Goal: Task Accomplishment & Management: Manage account settings

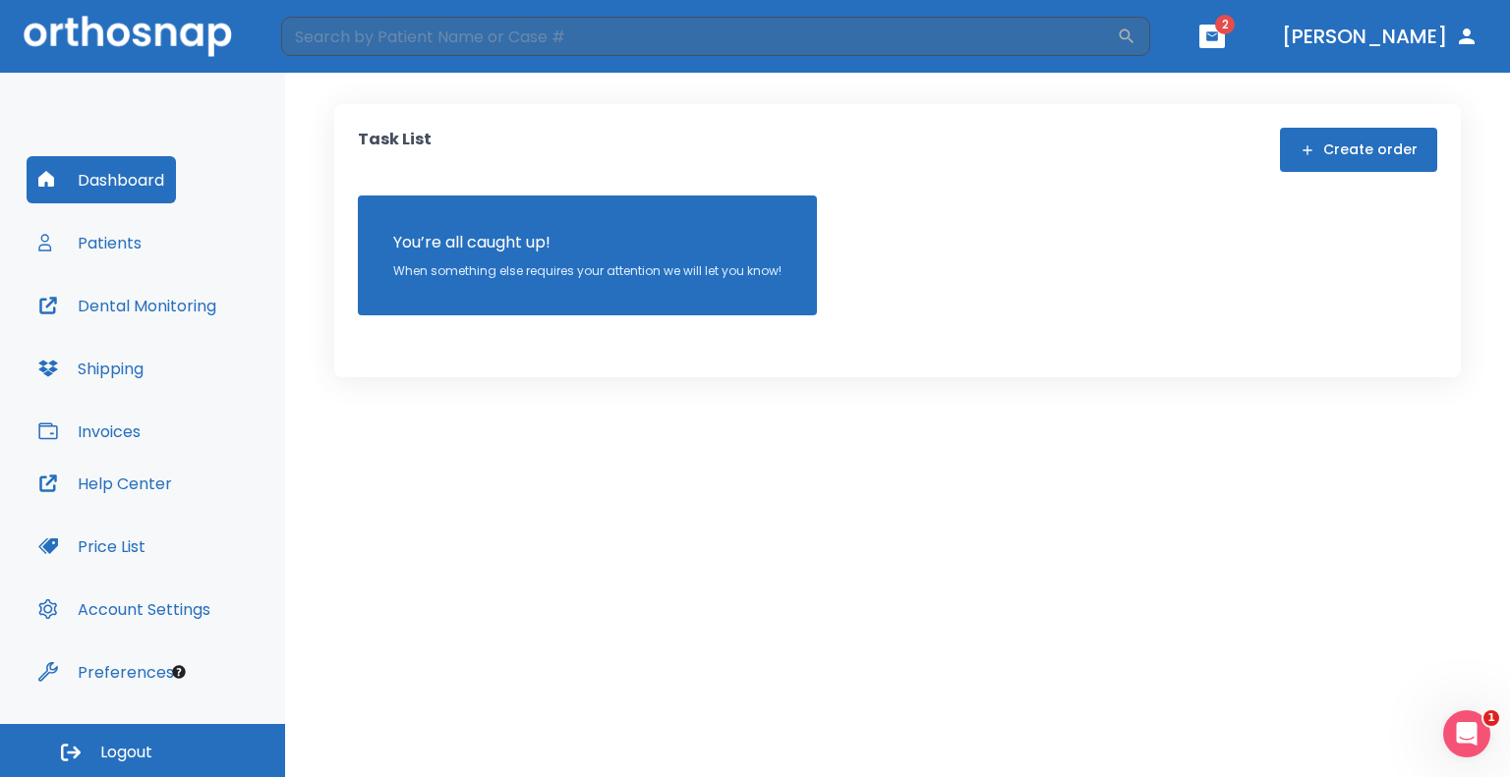
click at [155, 297] on button "Dental Monitoring" at bounding box center [127, 305] width 201 height 47
click at [77, 258] on button "Patients" at bounding box center [90, 242] width 127 height 47
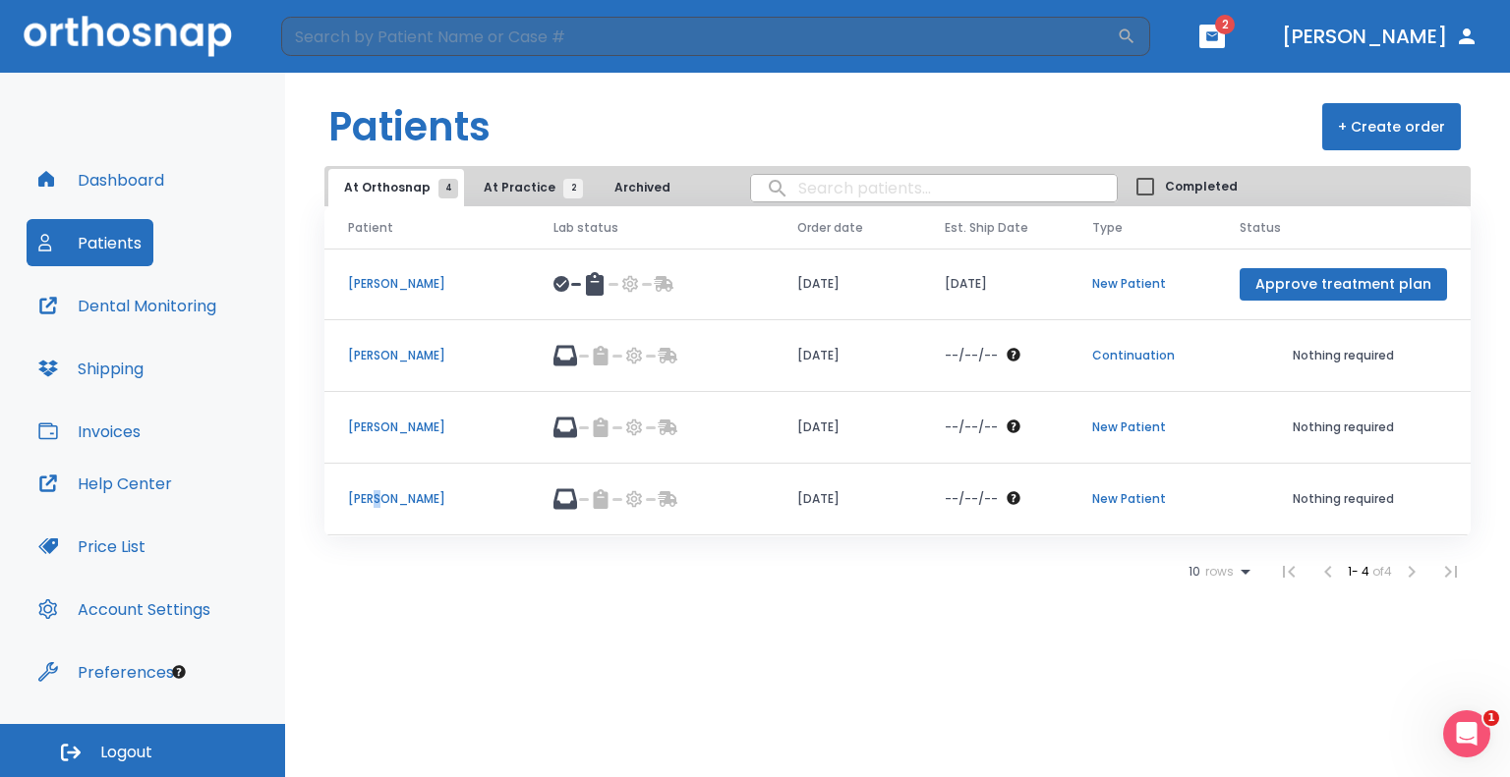
click at [379, 494] on p "[PERSON_NAME]" at bounding box center [427, 499] width 158 height 18
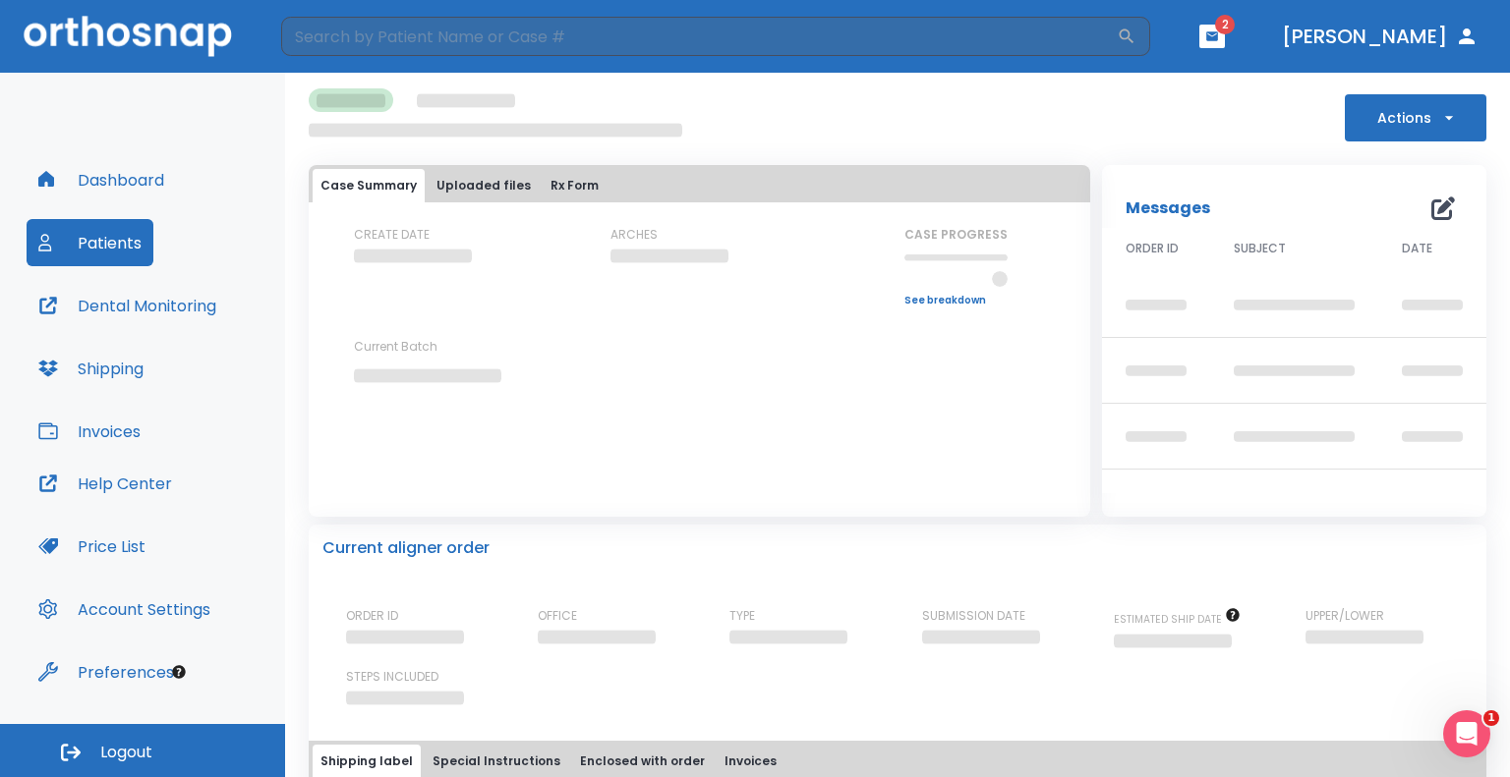
click at [489, 177] on button "Uploaded files" at bounding box center [484, 185] width 110 height 33
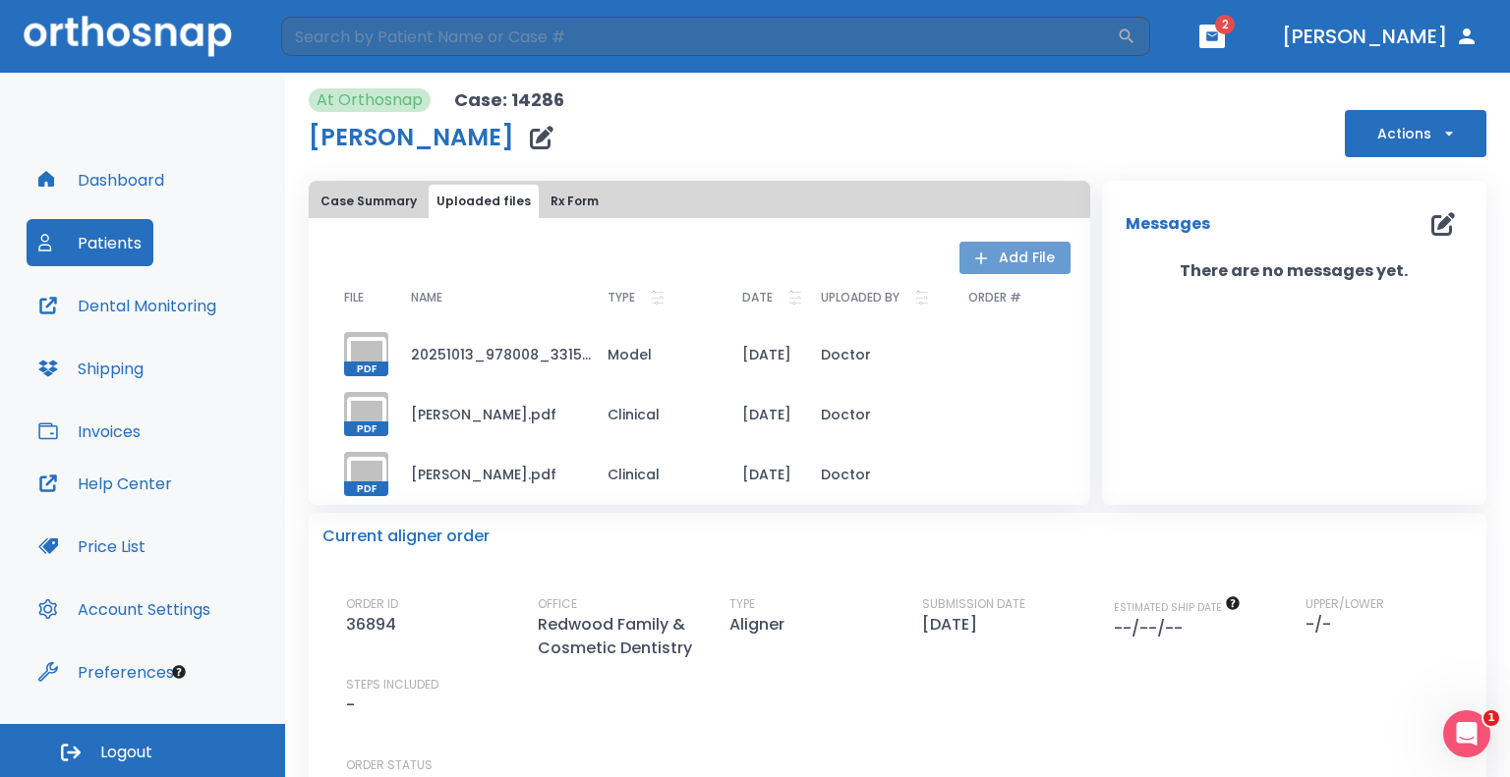
click at [995, 272] on button "Add File" at bounding box center [1014, 258] width 111 height 32
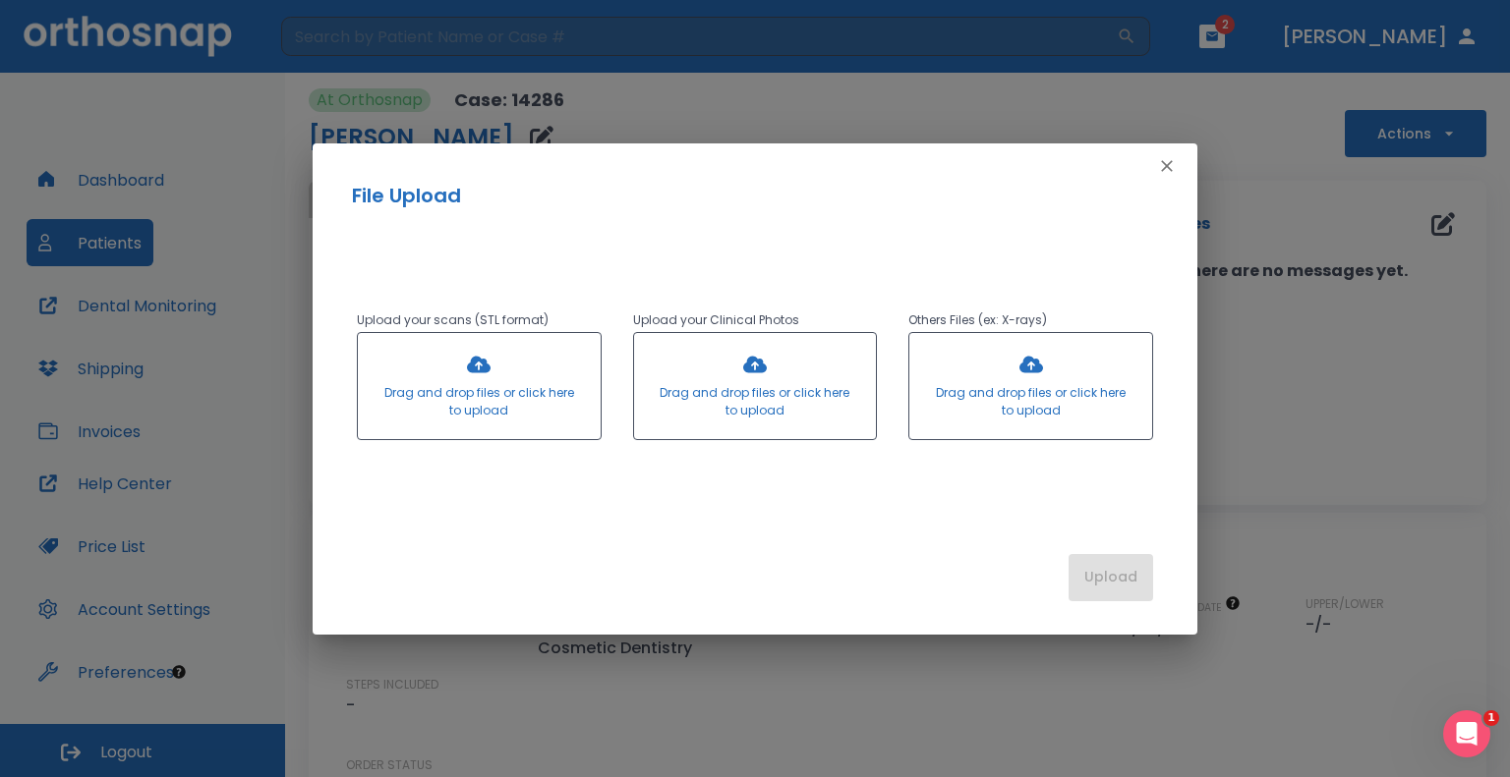
click at [453, 369] on div at bounding box center [479, 386] width 243 height 106
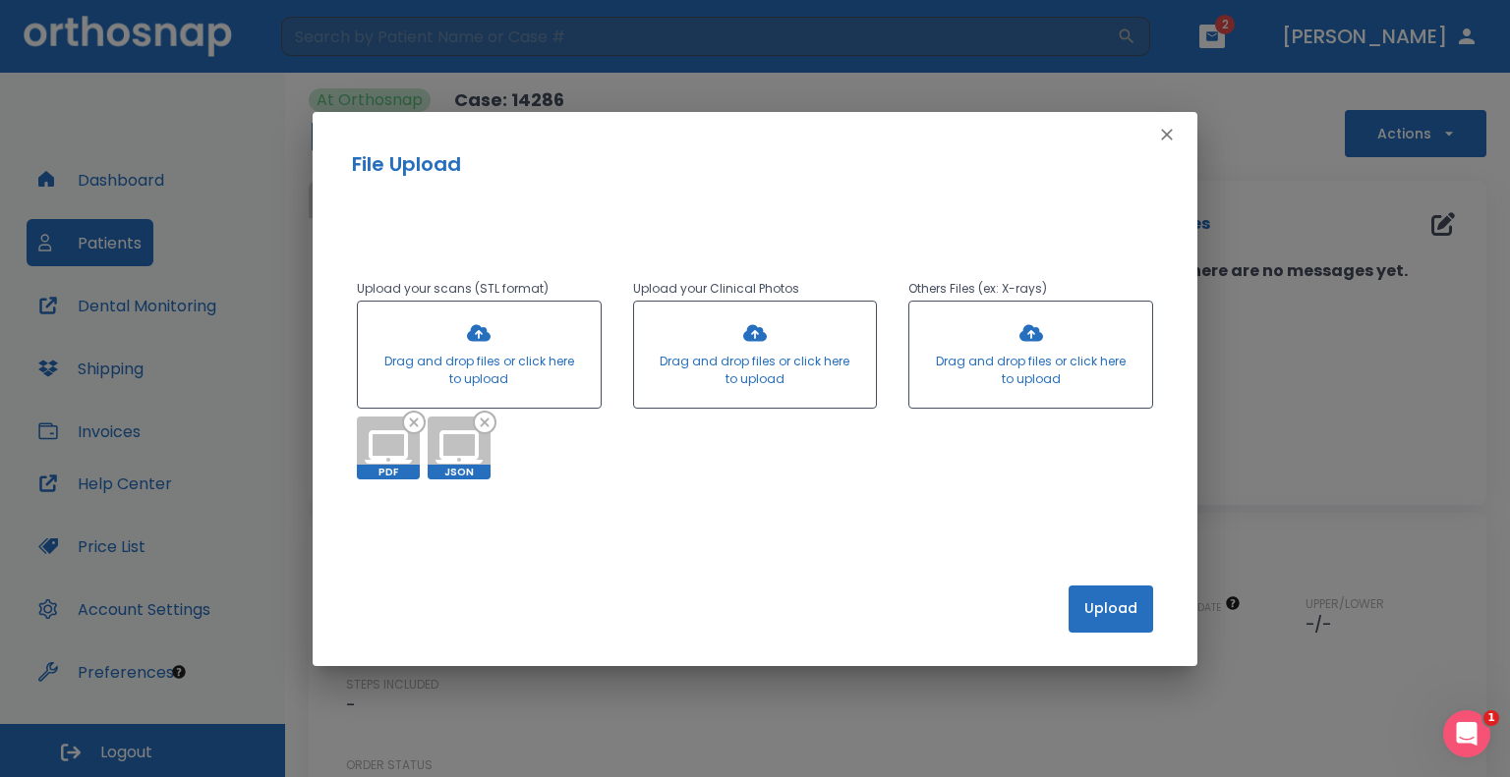
click at [510, 350] on div at bounding box center [479, 355] width 243 height 106
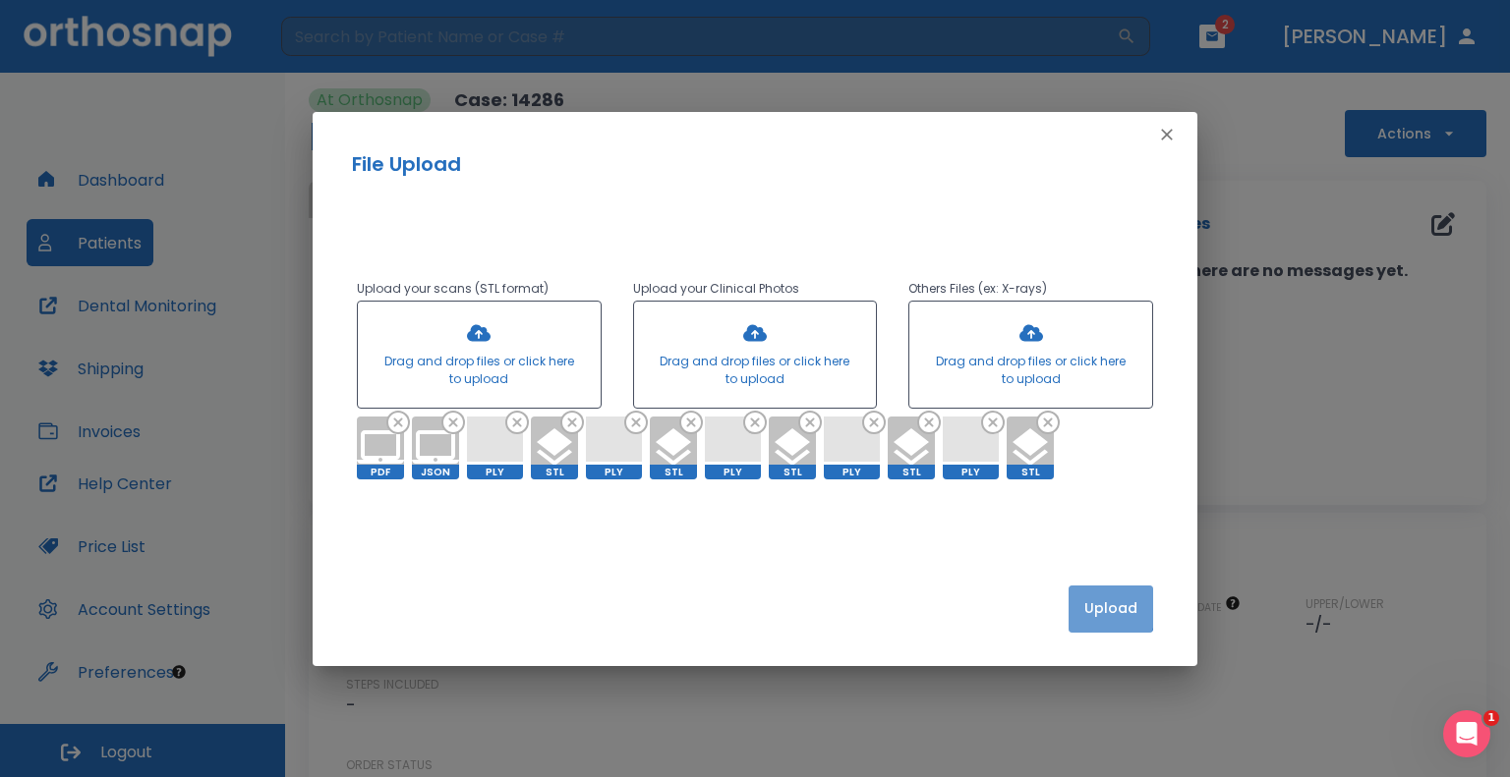
click at [1077, 604] on button "Upload" at bounding box center [1110, 609] width 85 height 47
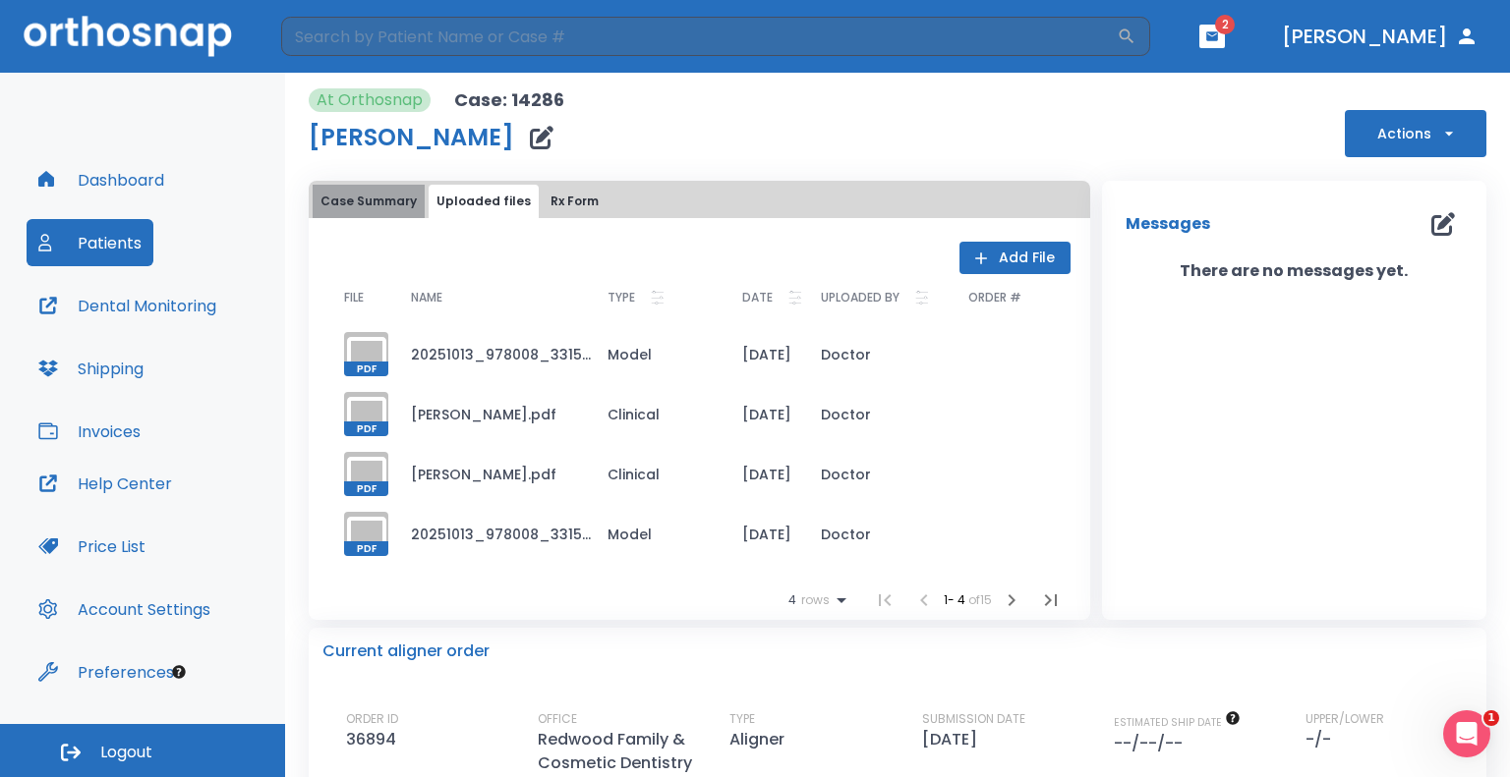
click at [373, 198] on button "Case Summary" at bounding box center [369, 201] width 112 height 33
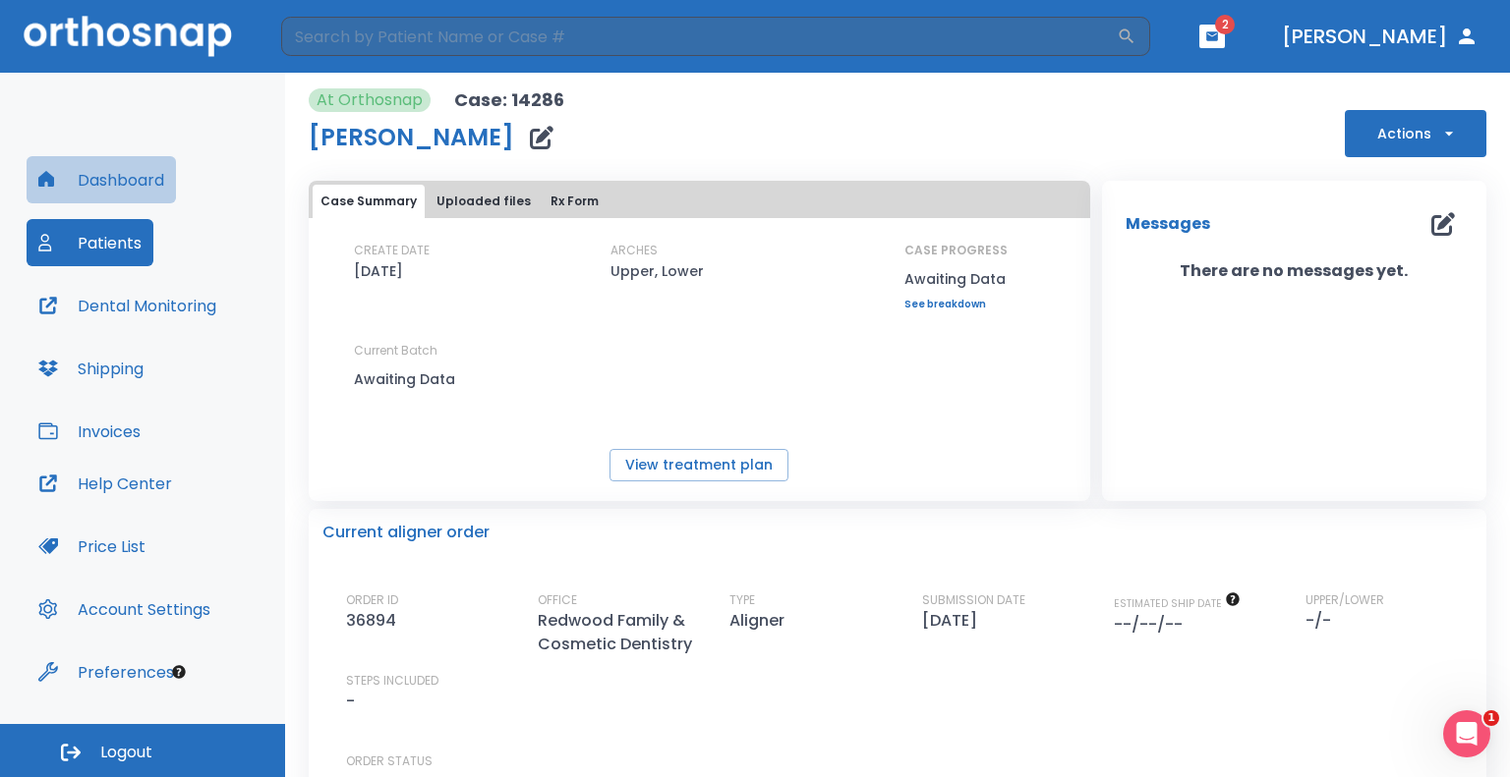
click at [114, 187] on button "Dashboard" at bounding box center [101, 179] width 149 height 47
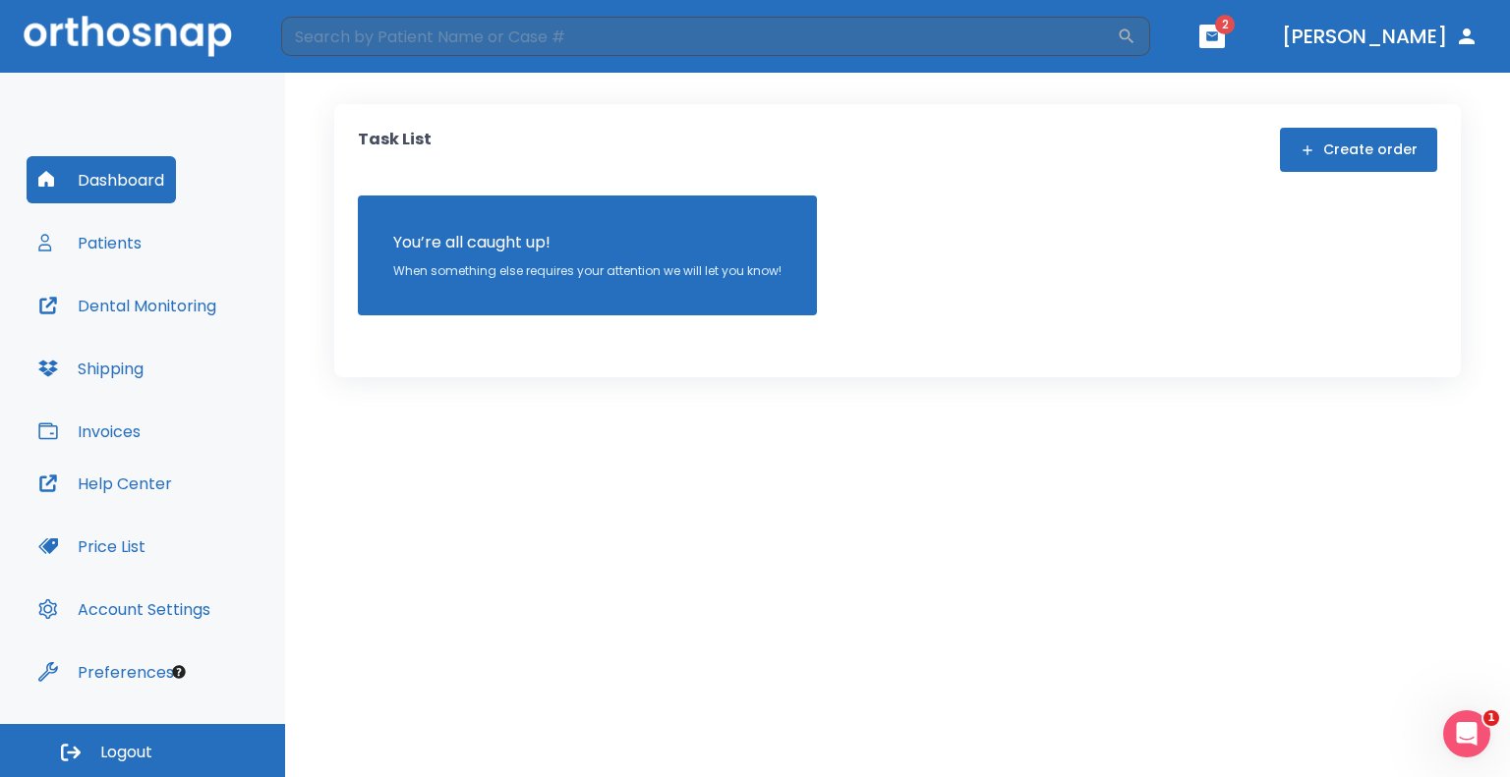
click at [1225, 44] on button "button" at bounding box center [1212, 37] width 26 height 24
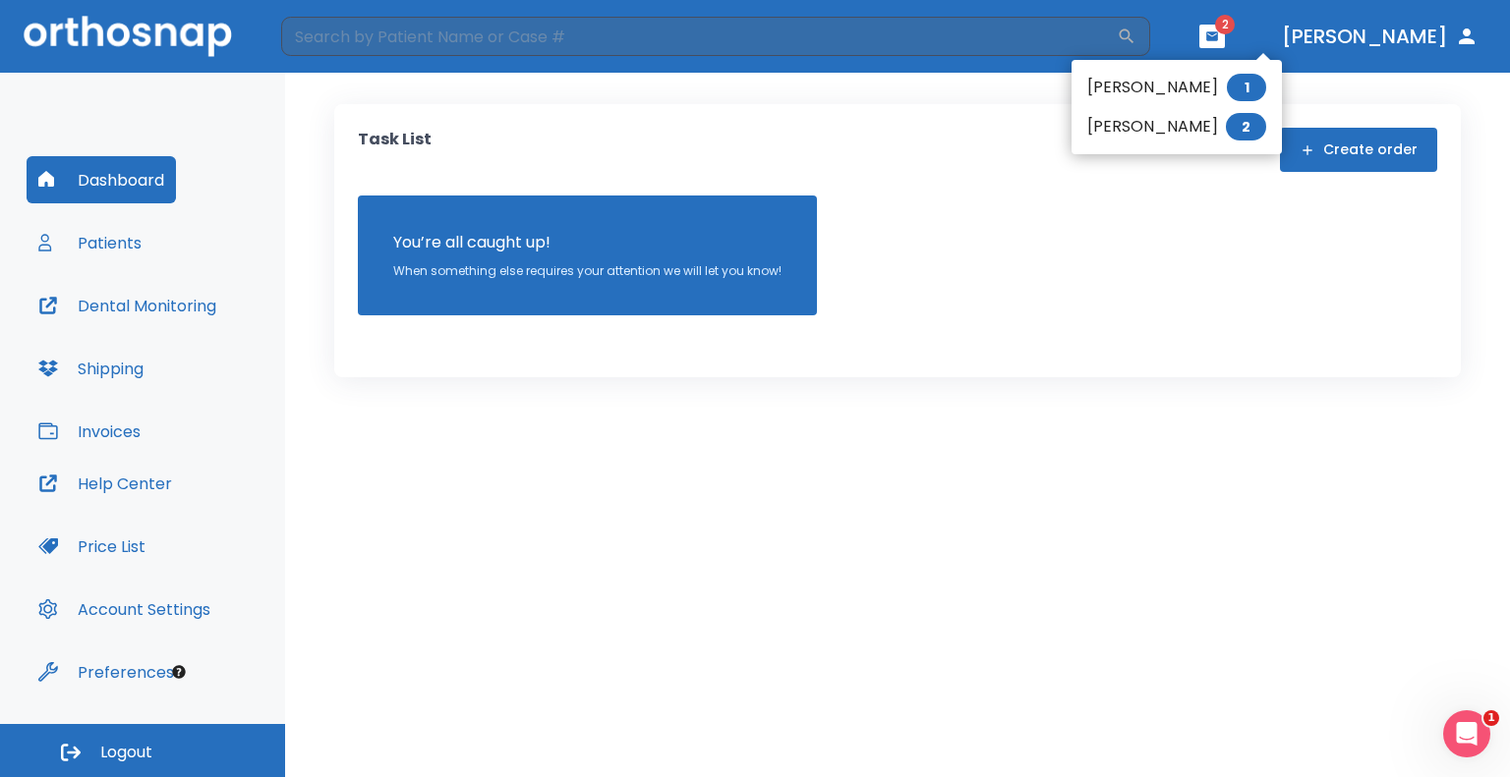
click at [122, 306] on div at bounding box center [755, 388] width 1510 height 777
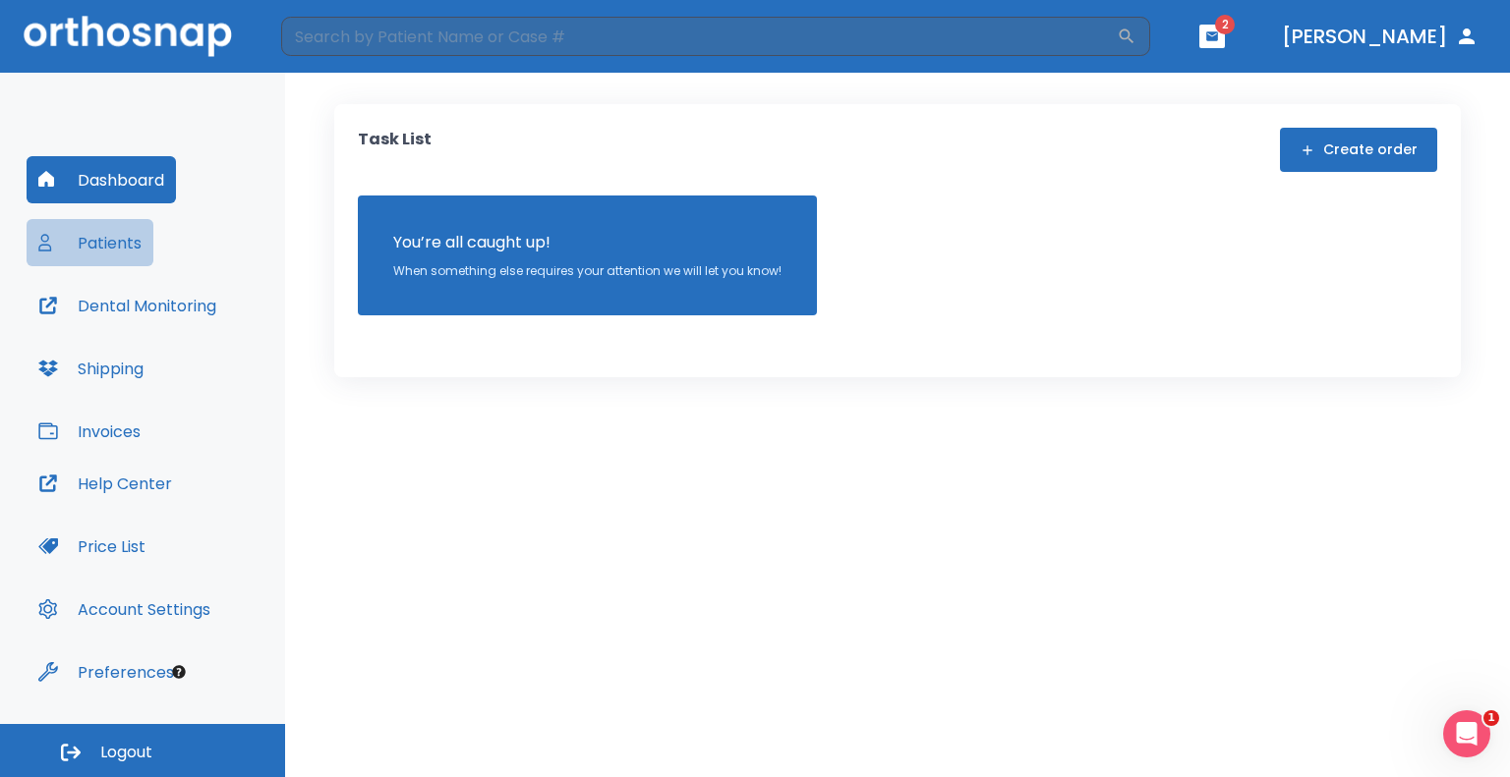
click at [107, 227] on button "Patients" at bounding box center [90, 242] width 127 height 47
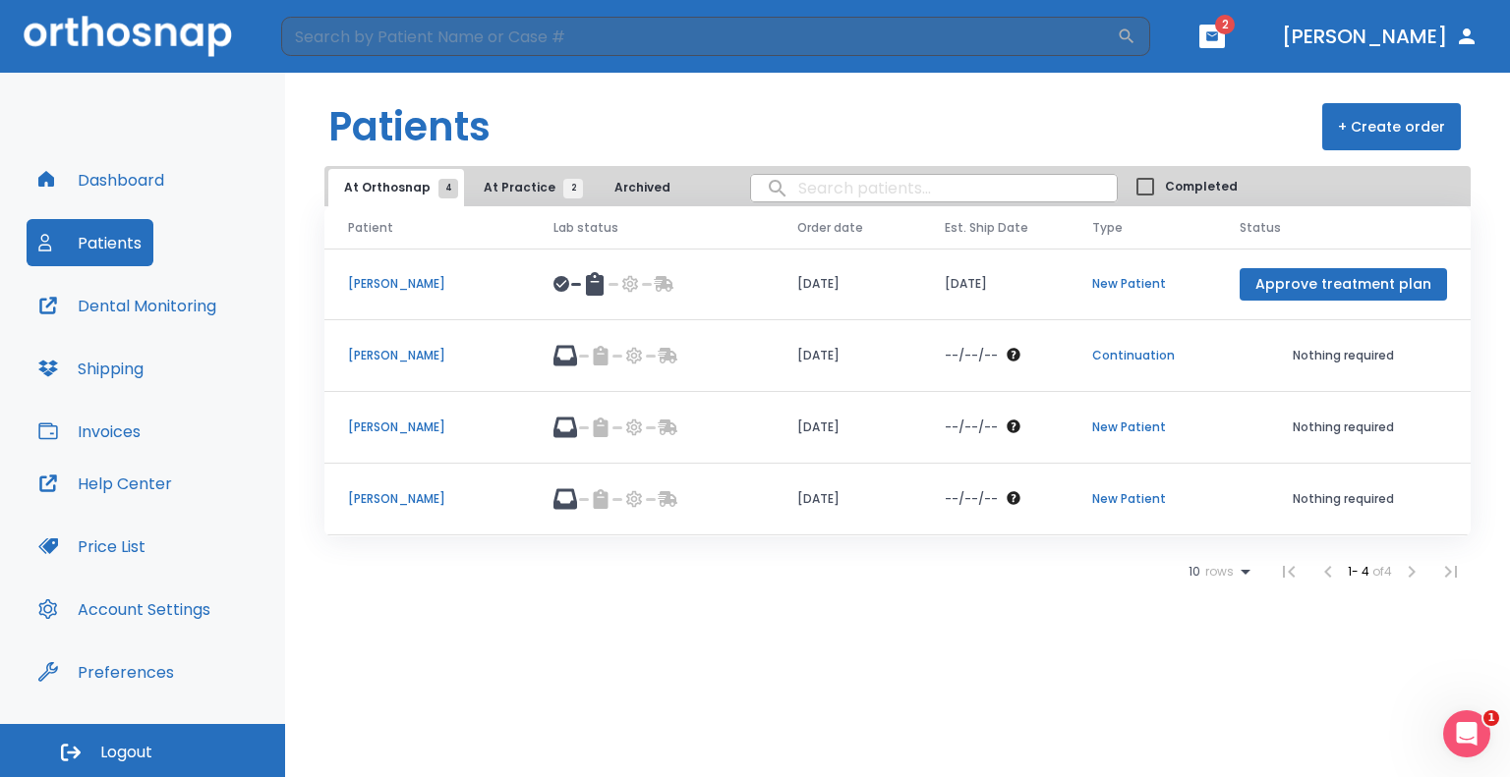
click at [101, 309] on button "Dental Monitoring" at bounding box center [127, 305] width 201 height 47
click at [533, 182] on span "At Practice 2" at bounding box center [528, 188] width 89 height 18
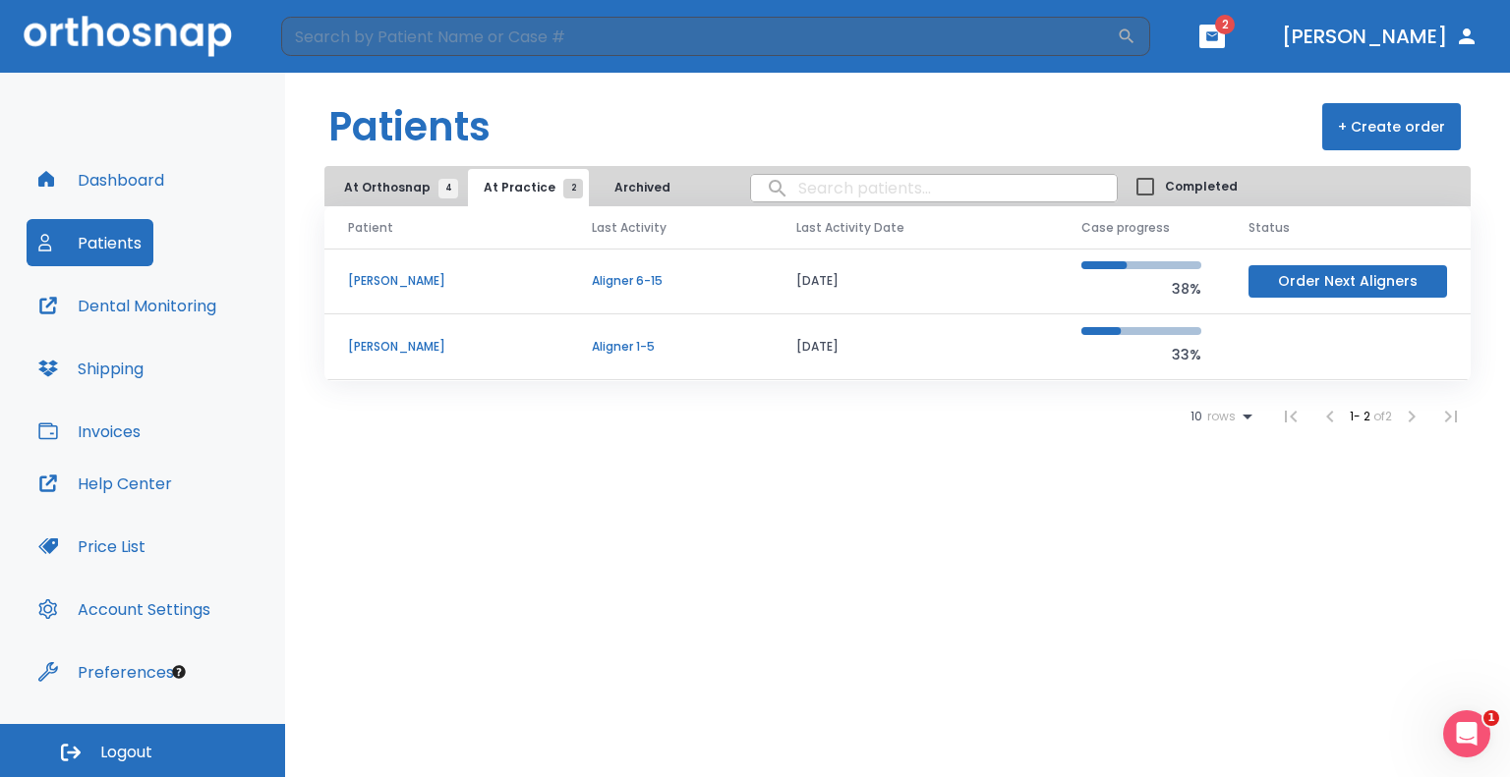
click at [582, 119] on header "Patients + Create order" at bounding box center [897, 119] width 1225 height 93
click at [395, 281] on p "[PERSON_NAME]" at bounding box center [446, 281] width 197 height 18
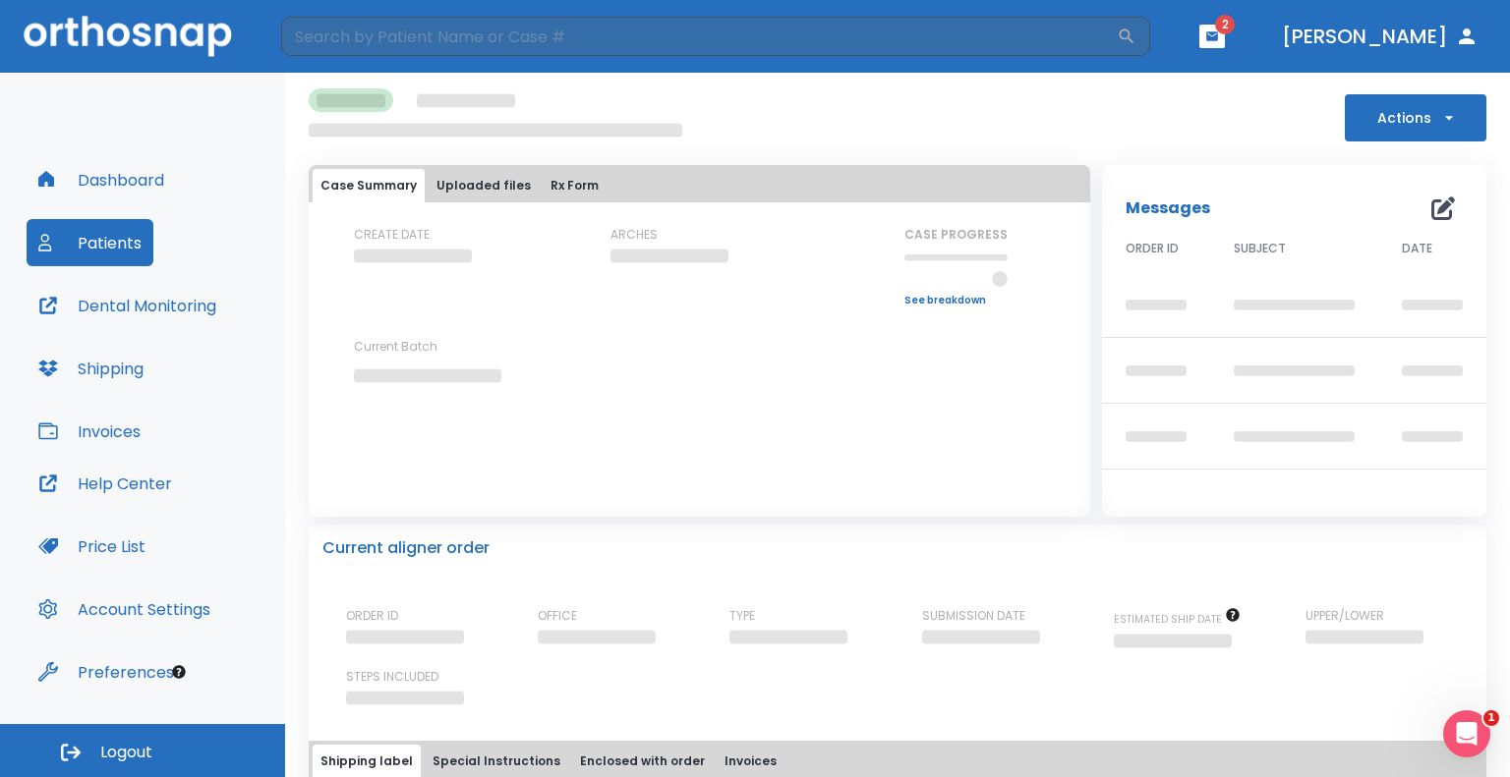
click at [922, 103] on div "Actions" at bounding box center [898, 114] width 1178 height 53
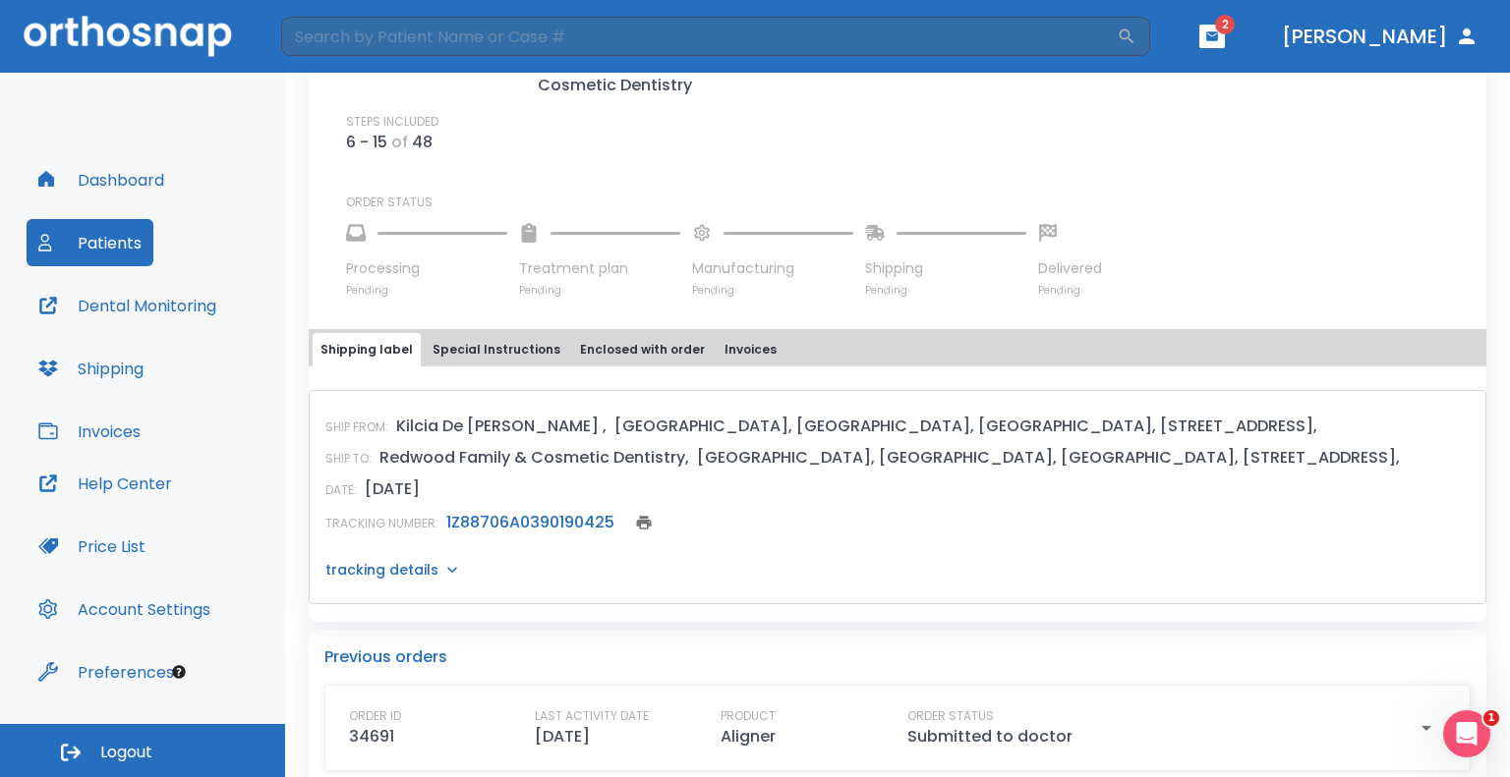
scroll to position [670, 0]
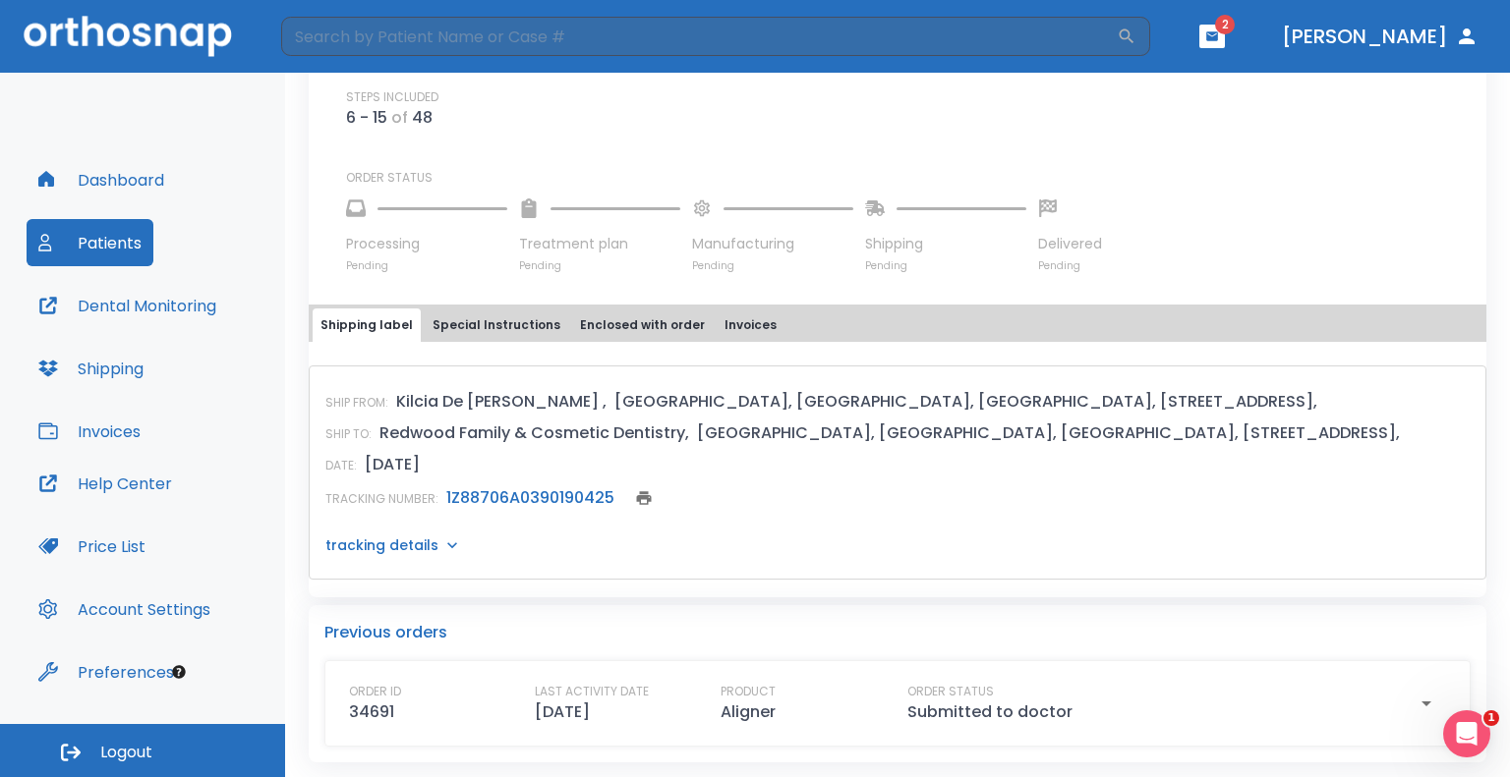
click at [832, 143] on div "ORDER ID 35919 OFFICE Redwood Family & Cosmetic Dentistry TYPE Aligner SUBMISSI…" at bounding box center [909, 140] width 1126 height 265
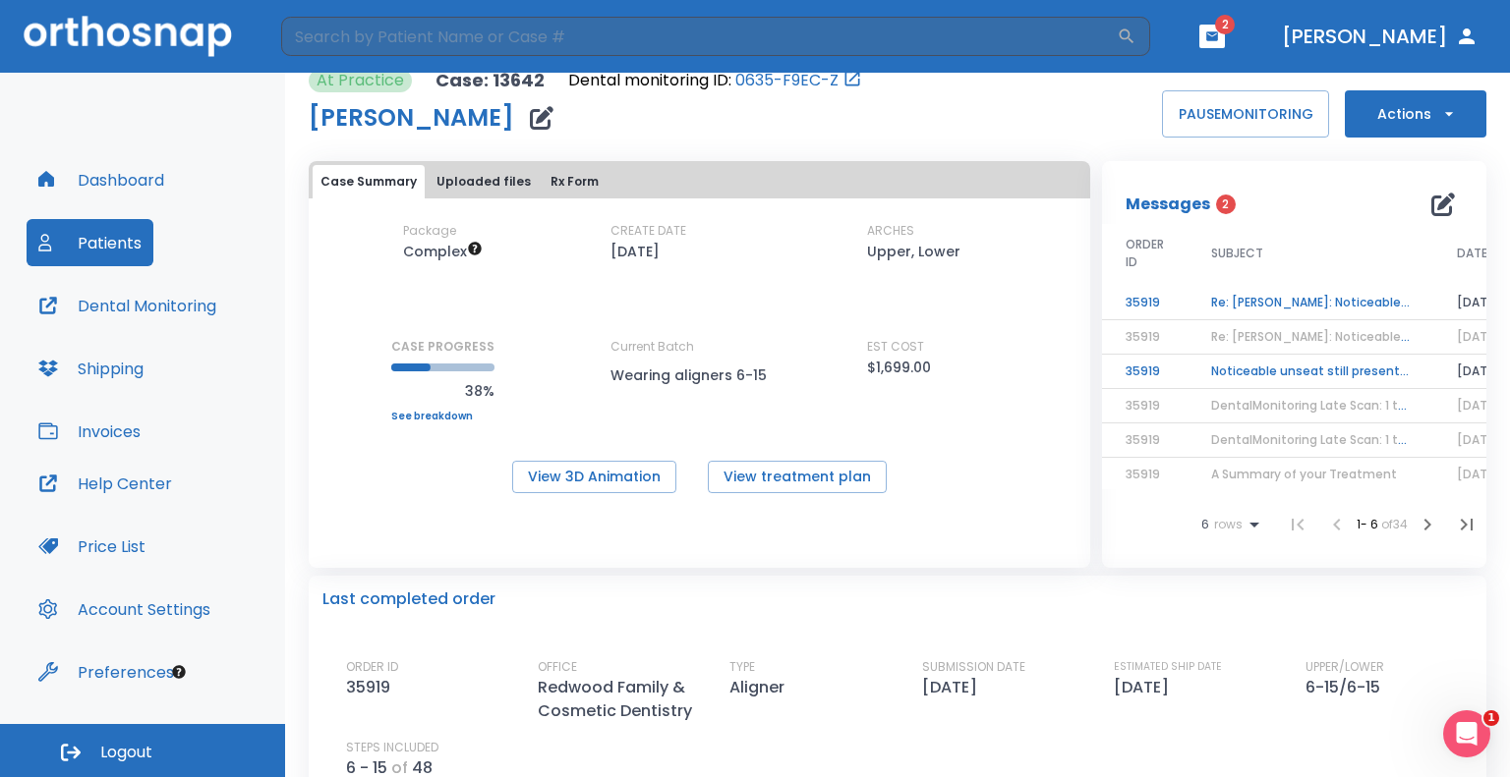
scroll to position [0, 0]
